Goal: Task Accomplishment & Management: Use online tool/utility

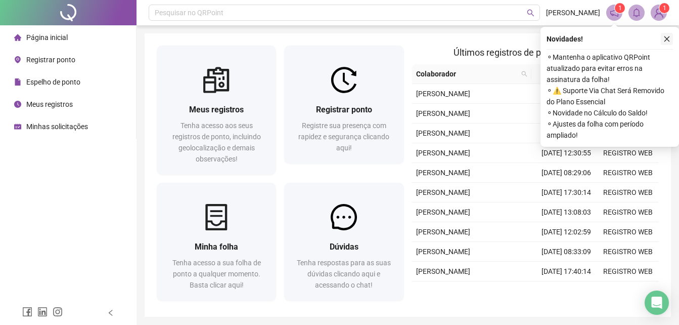
click at [667, 38] on icon "close" at bounding box center [667, 39] width 6 height 6
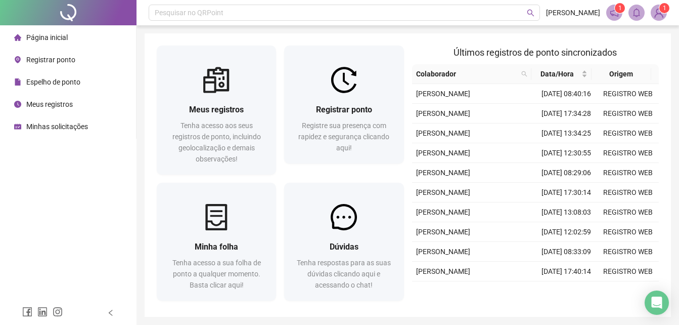
click at [53, 62] on span "Registrar ponto" at bounding box center [50, 60] width 49 height 8
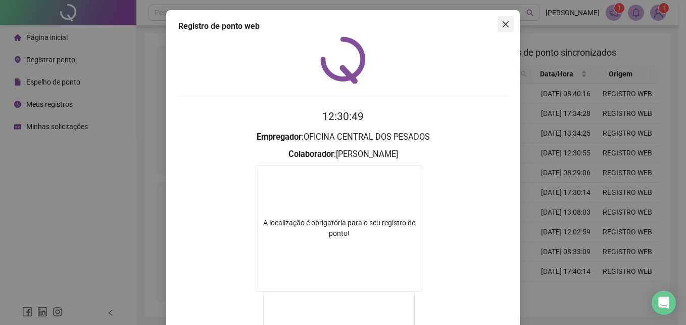
click at [504, 23] on icon "close" at bounding box center [506, 24] width 8 height 8
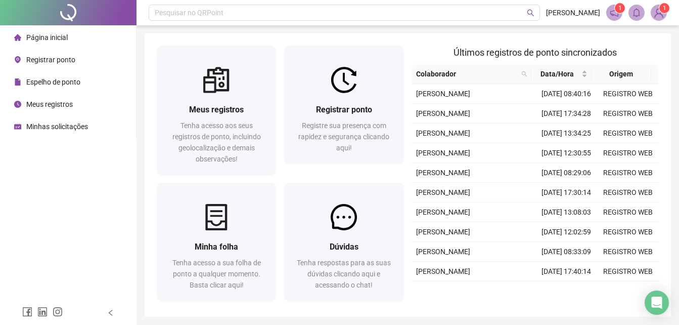
click at [41, 57] on span "Registrar ponto" at bounding box center [50, 60] width 49 height 8
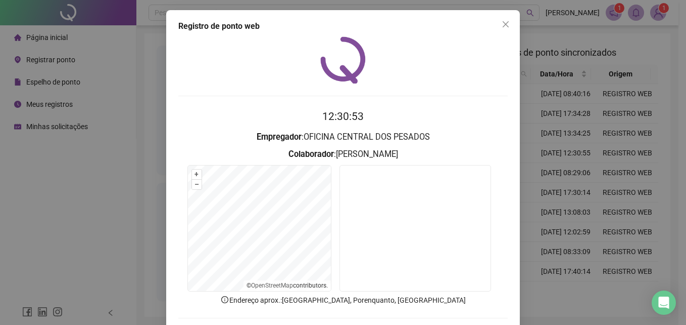
scroll to position [48, 0]
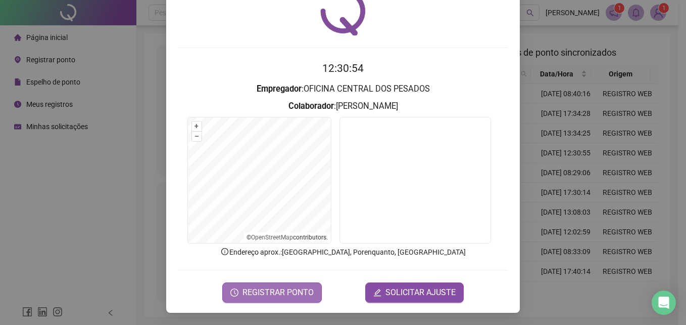
click at [268, 294] on span "REGISTRAR PONTO" at bounding box center [278, 292] width 71 height 12
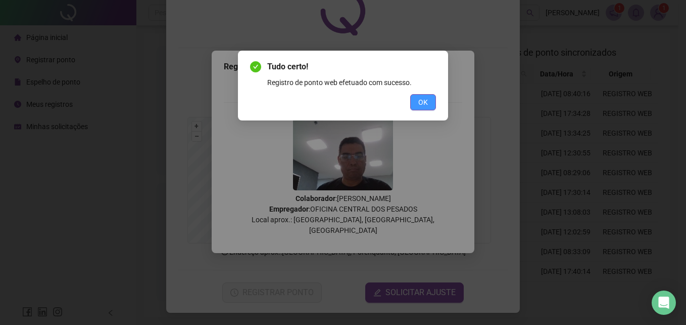
click at [421, 103] on span "OK" at bounding box center [424, 102] width 10 height 11
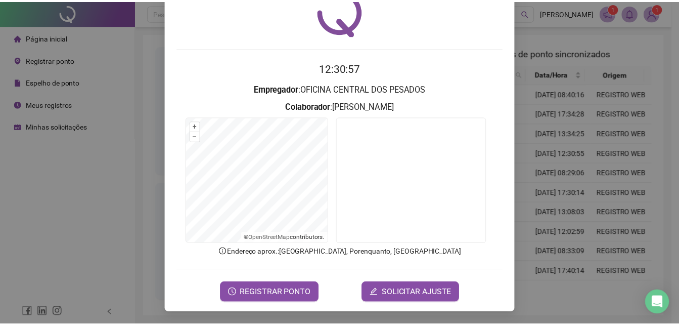
scroll to position [0, 0]
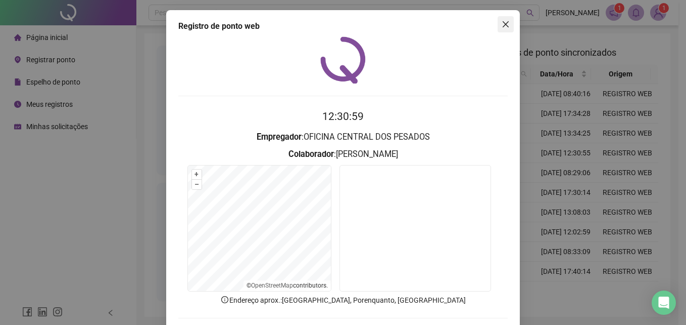
click at [504, 25] on icon "close" at bounding box center [506, 24] width 8 height 8
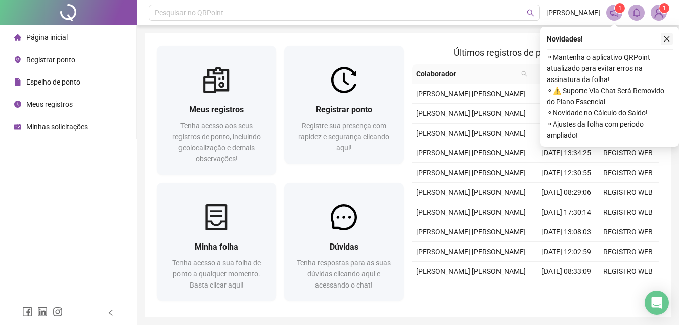
click at [667, 39] on icon "close" at bounding box center [667, 39] width 6 height 6
